Goal: Entertainment & Leisure: Consume media (video, audio)

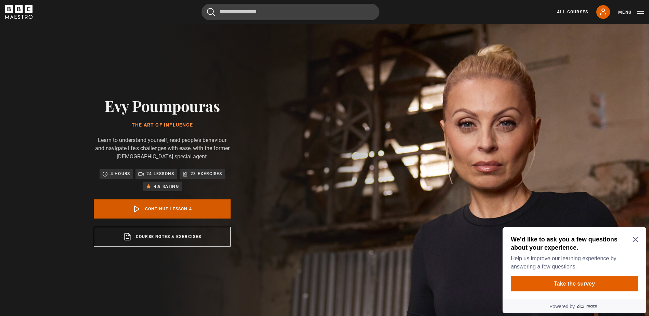
click at [172, 210] on link "Continue lesson 4" at bounding box center [162, 208] width 137 height 19
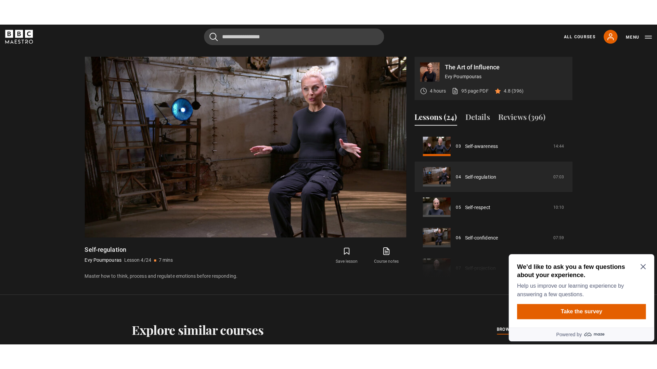
scroll to position [320, 0]
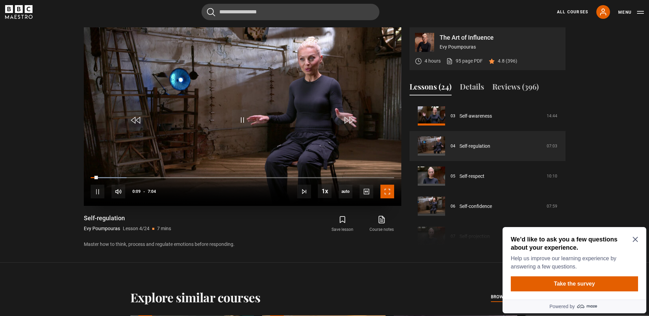
click at [385, 195] on span "Video Player" at bounding box center [387, 192] width 14 height 14
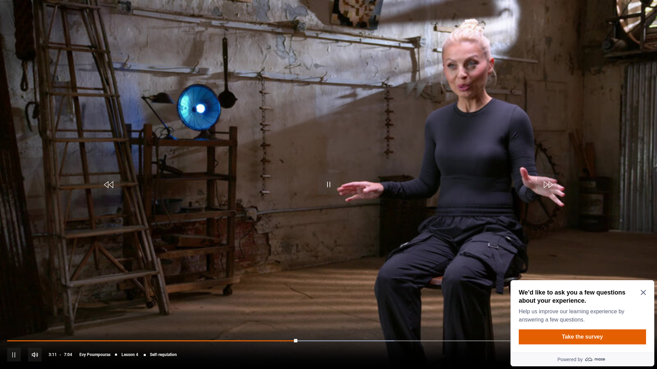
click at [334, 149] on video "Video Player" at bounding box center [328, 184] width 657 height 369
click at [328, 180] on span "Video Player" at bounding box center [328, 184] width 21 height 21
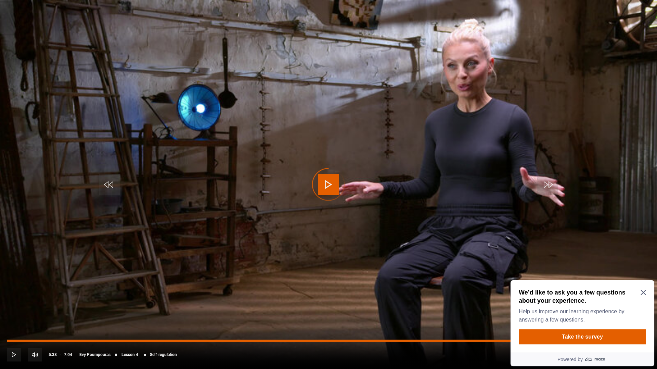
click at [520, 316] on div "Loaded : 95.61% 5:38 5:44" at bounding box center [328, 341] width 643 height 2
click at [514, 316] on div "5:39" at bounding box center [260, 341] width 507 height 2
click at [503, 316] on div "Loaded : 95.61% 5:27 5:34" at bounding box center [328, 341] width 643 height 2
click at [494, 316] on div "5:21" at bounding box center [257, 341] width 501 height 2
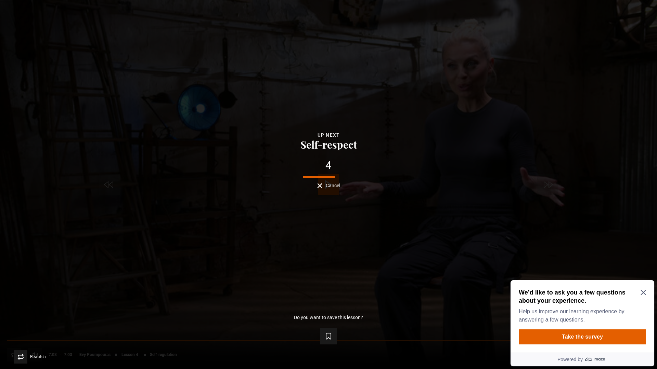
click at [608, 316] on div "Rewatch Rewatch Play next Play next" at bounding box center [328, 357] width 635 height 14
click at [610, 316] on span "Play next" at bounding box center [618, 357] width 17 height 4
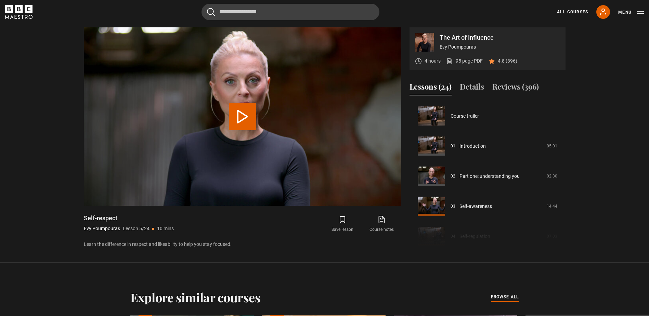
scroll to position [120, 0]
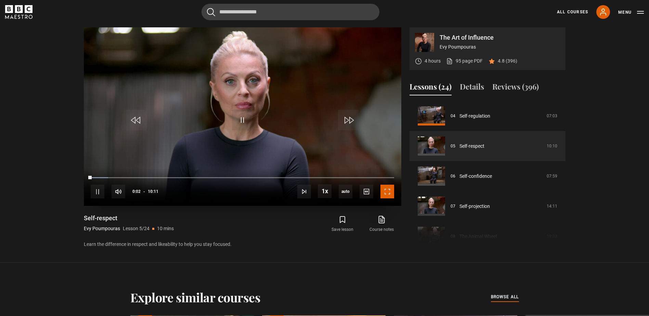
click at [388, 194] on span "Video Player" at bounding box center [387, 192] width 14 height 14
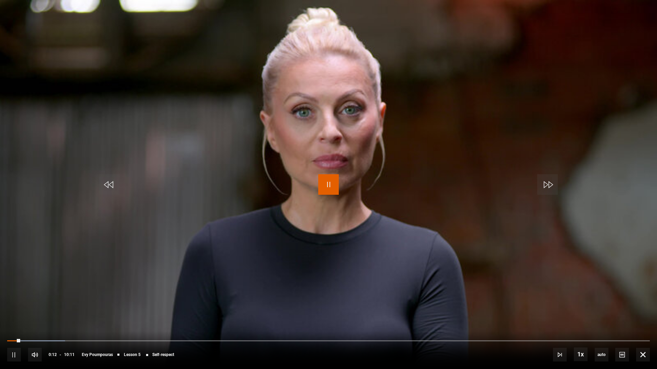
click at [327, 182] on span "Video Player" at bounding box center [328, 184] width 21 height 21
click at [645, 316] on span "Video Player" at bounding box center [643, 355] width 14 height 14
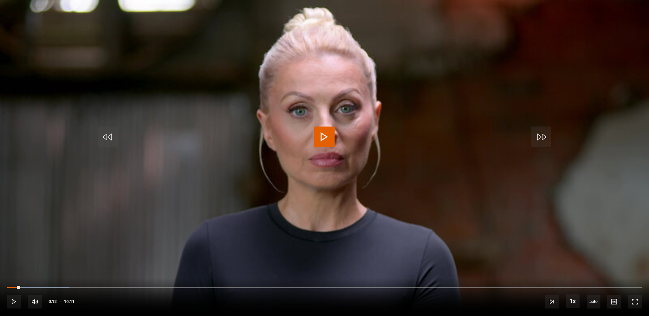
scroll to position [616, 0]
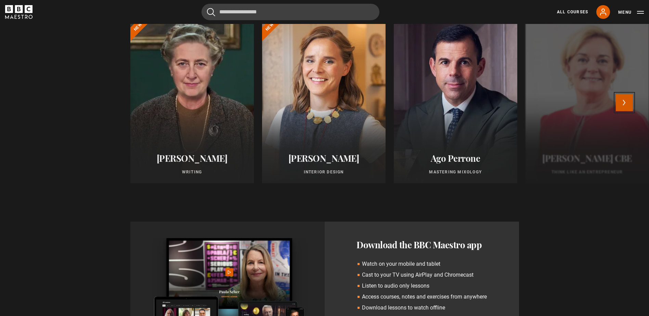
click at [625, 100] on button "Next" at bounding box center [624, 102] width 17 height 17
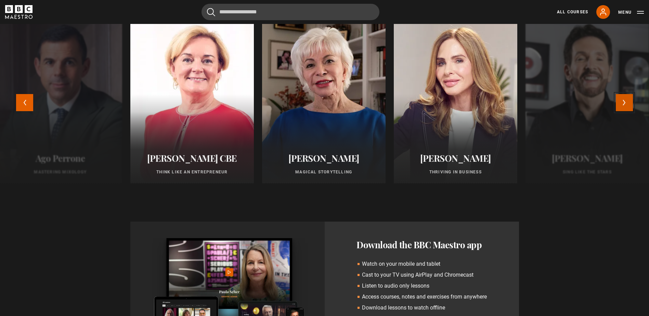
click at [625, 100] on button "Next" at bounding box center [624, 102] width 17 height 17
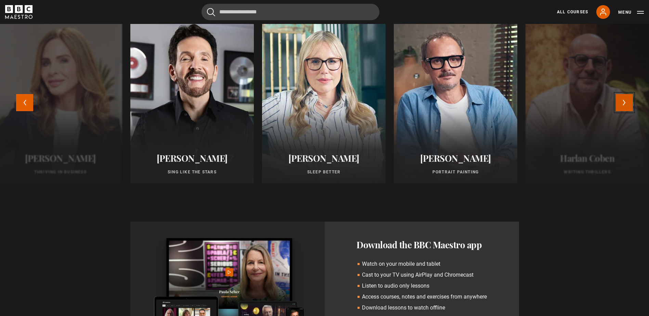
click at [625, 99] on button "Next" at bounding box center [624, 102] width 17 height 17
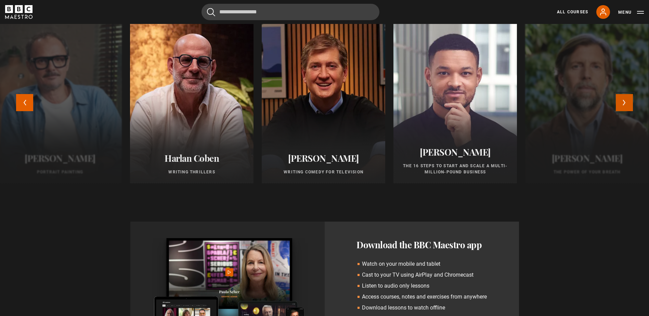
click at [625, 104] on button "Next" at bounding box center [624, 102] width 17 height 17
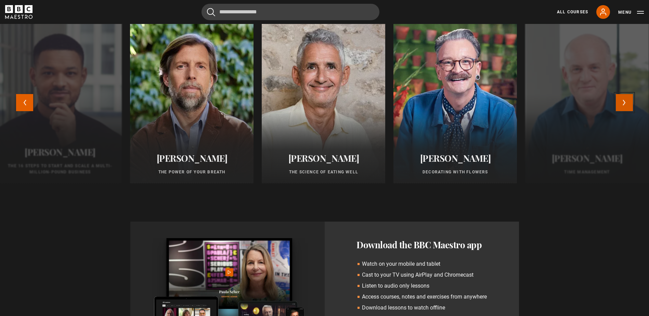
click at [625, 104] on button "Next" at bounding box center [624, 102] width 17 height 17
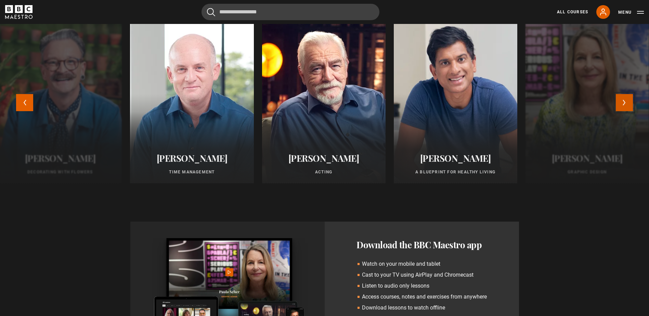
click at [625, 103] on button "Next" at bounding box center [624, 102] width 17 height 17
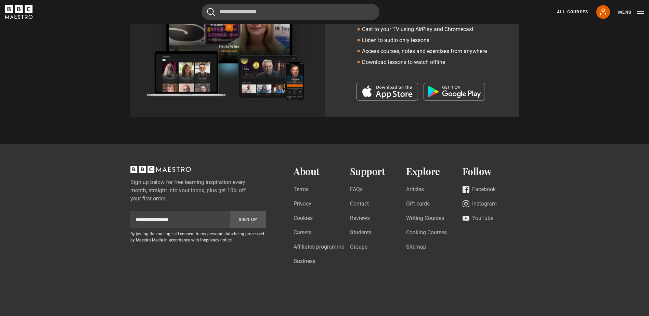
scroll to position [899, 0]
